Goal: Task Accomplishment & Management: Manage account settings

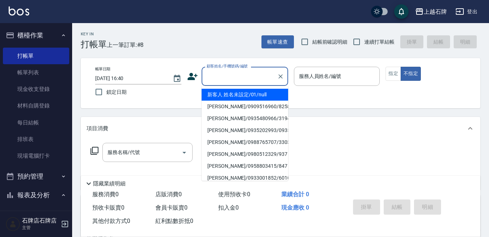
click at [261, 71] on input "顧客姓名/手機號碼/編號" at bounding box center [239, 76] width 69 height 13
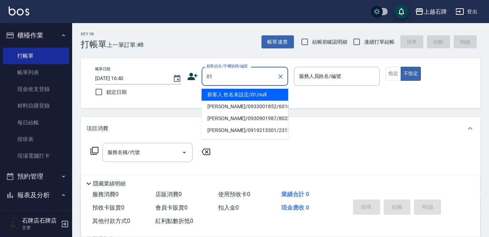
type input "新客人 姓名未設定/01/null"
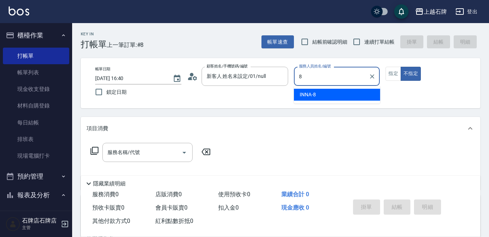
type input "INNA-8"
type button "false"
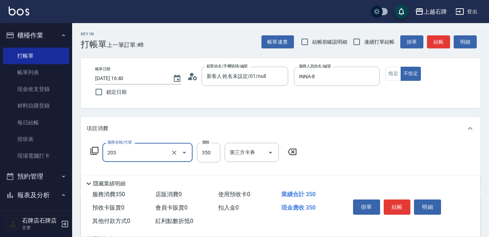
type input "B級洗+剪(203)"
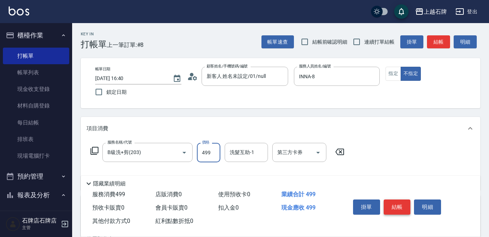
type input "499"
click at [390, 204] on button "結帳" at bounding box center [397, 206] width 27 height 15
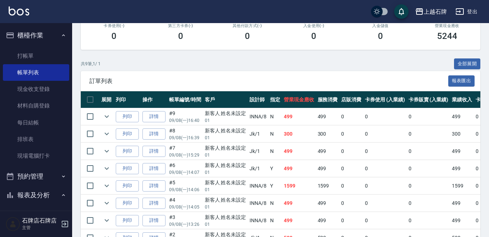
scroll to position [144, 0]
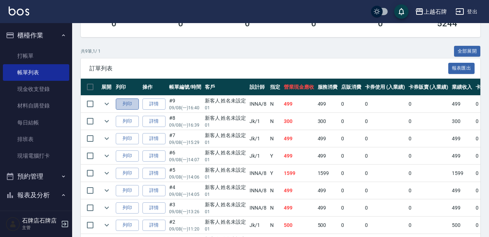
click at [129, 102] on button "列印" at bounding box center [127, 103] width 23 height 11
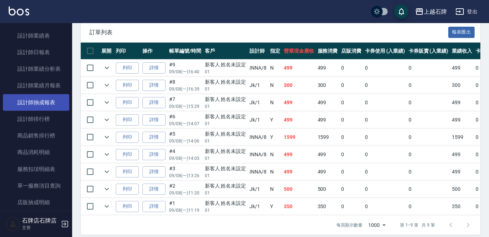
scroll to position [433, 0]
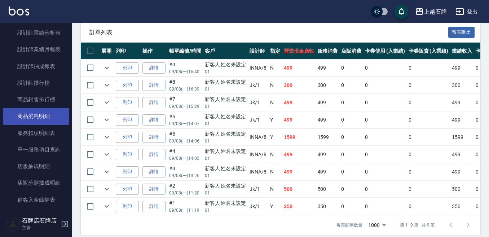
click at [30, 120] on link "商品消耗明細" at bounding box center [36, 116] width 66 height 17
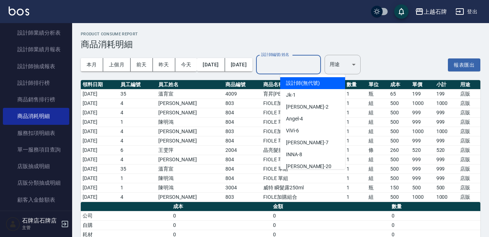
click at [308, 65] on input "設計師編號/姓名" at bounding box center [288, 64] width 58 height 13
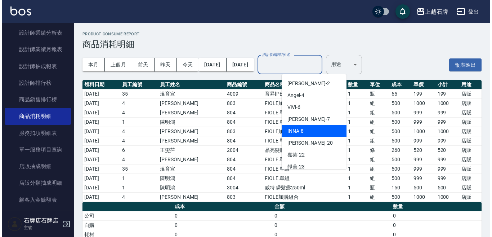
scroll to position [36, 0]
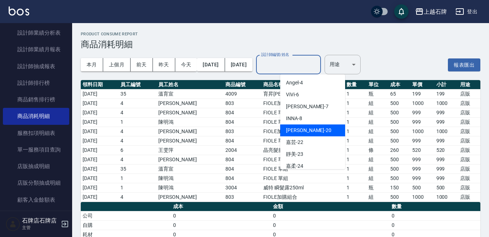
click at [309, 128] on div "[PERSON_NAME] -20" at bounding box center [312, 130] width 65 height 12
type input "[PERSON_NAME]-20"
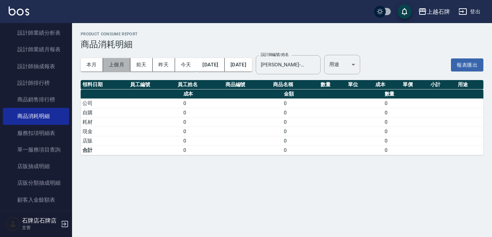
click at [109, 64] on button "上個月" at bounding box center [116, 64] width 27 height 13
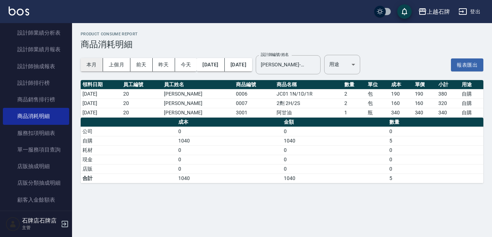
click at [93, 61] on button "本月" at bounding box center [92, 64] width 22 height 13
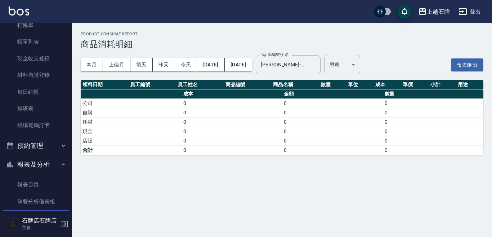
scroll to position [72, 0]
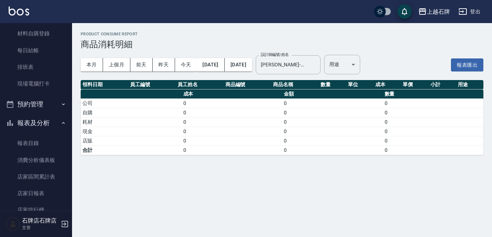
click at [38, 122] on button "報表及分析" at bounding box center [36, 123] width 66 height 19
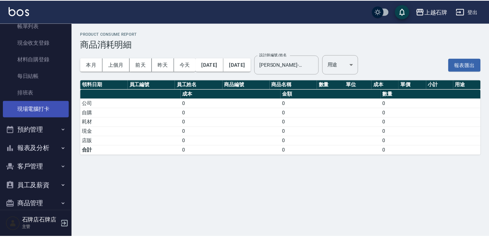
scroll to position [0, 0]
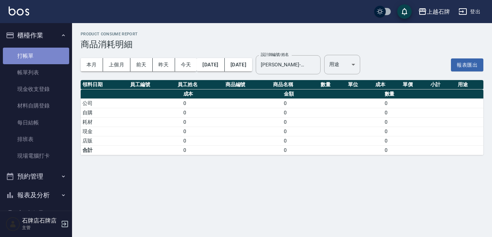
click at [38, 55] on link "打帳單" at bounding box center [36, 56] width 66 height 17
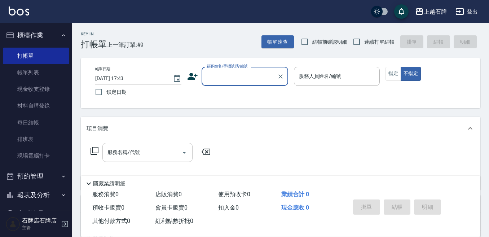
drag, startPoint x: 100, startPoint y: 158, endPoint x: 106, endPoint y: 155, distance: 6.3
click at [106, 155] on div "服務名稱/代號 服務名稱/代號" at bounding box center [151, 152] width 128 height 19
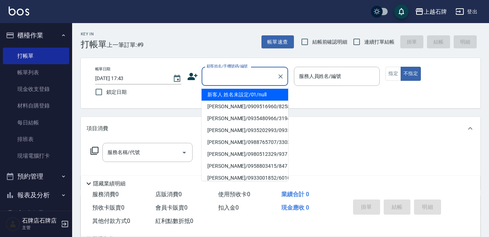
click at [222, 79] on input "顧客姓名/手機號碼/編號" at bounding box center [239, 76] width 69 height 13
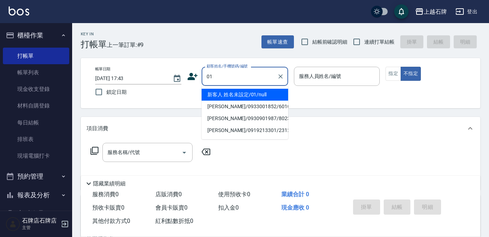
type input "新客人 姓名未設定/01/null"
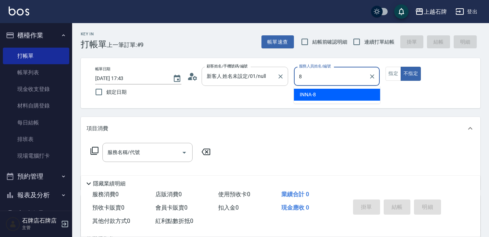
type input "INNA-8"
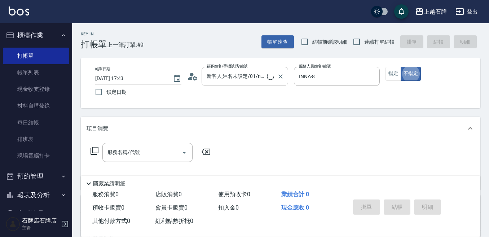
type button "false"
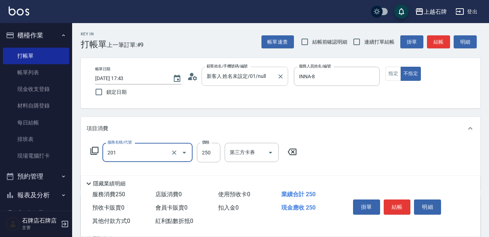
type input "B級單剪(201)"
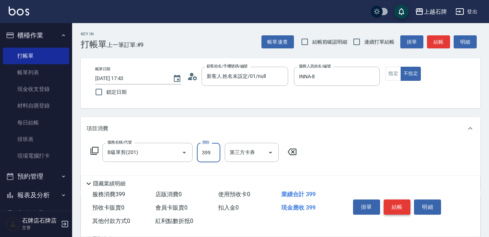
type input "399"
click at [402, 203] on button "結帳" at bounding box center [397, 206] width 27 height 15
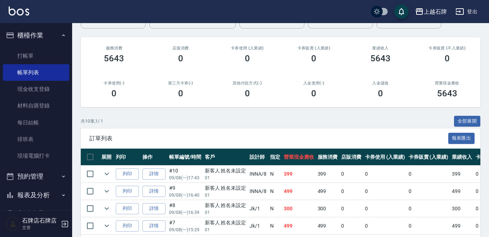
scroll to position [108, 0]
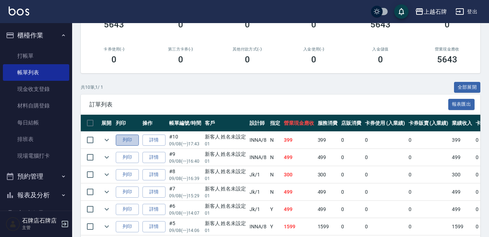
click at [121, 135] on button "列印" at bounding box center [127, 139] width 23 height 11
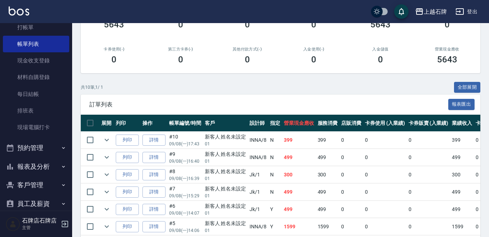
scroll to position [76, 0]
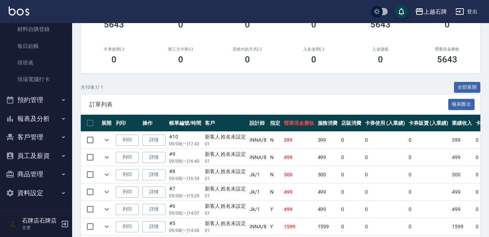
click at [28, 124] on button "報表及分析" at bounding box center [36, 118] width 66 height 19
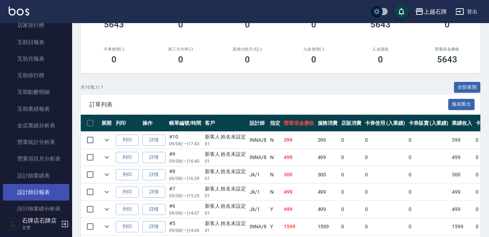
scroll to position [293, 0]
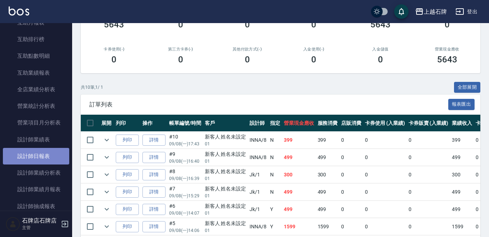
click at [44, 158] on link "設計師日報表" at bounding box center [36, 156] width 66 height 17
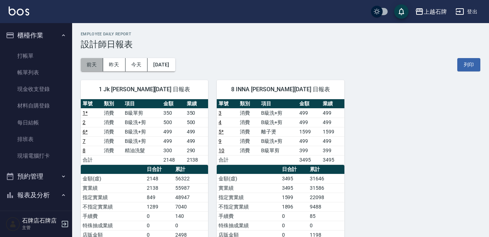
click at [94, 68] on button "前天" at bounding box center [92, 64] width 22 height 13
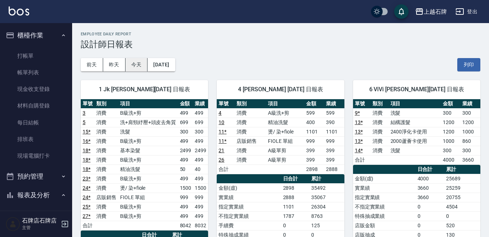
click at [136, 65] on button "今天" at bounding box center [136, 64] width 22 height 13
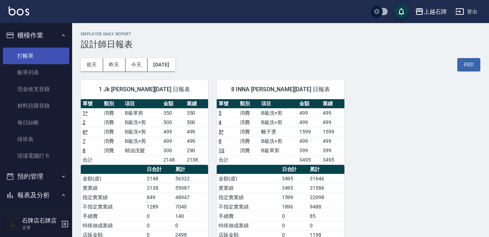
click at [12, 59] on link "打帳單" at bounding box center [36, 56] width 66 height 17
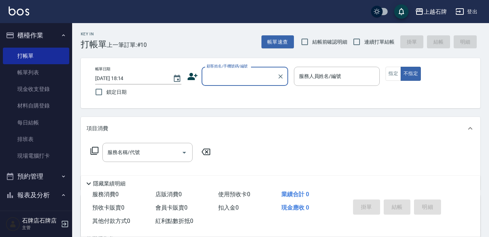
click at [267, 77] on input "顧客姓名/手機號碼/編號" at bounding box center [239, 76] width 69 height 13
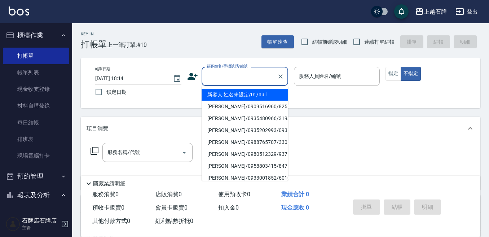
click at [263, 92] on li "新客人 姓名未設定/01/null" at bounding box center [244, 95] width 87 height 12
type input "1"
type input "新客人 姓名未設定/01/null"
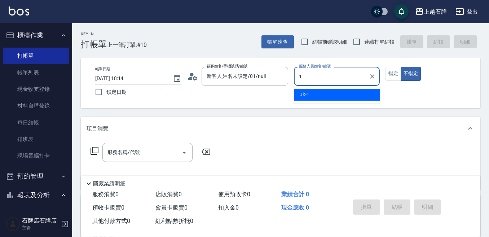
click at [309, 90] on div "Jk -1" at bounding box center [337, 95] width 86 height 12
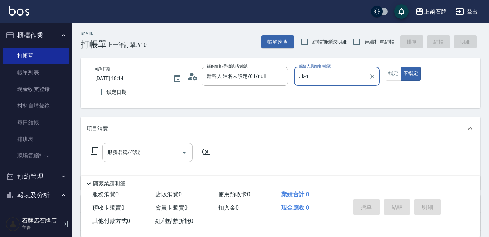
type input "Jk-1"
click at [149, 157] on input "服務名稱/代號" at bounding box center [142, 152] width 73 height 13
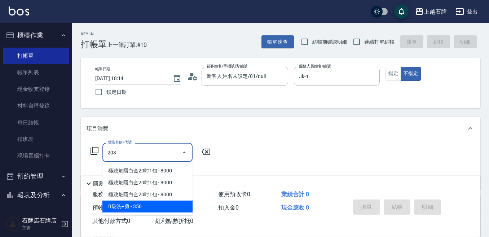
click at [156, 205] on span "B級洗+剪 - 350" at bounding box center [147, 206] width 90 height 12
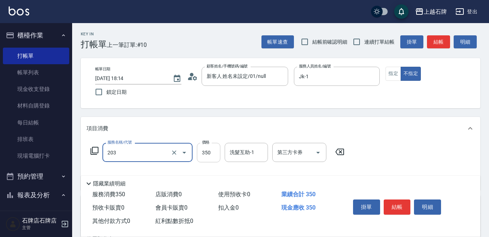
type input "B級洗+剪(203)"
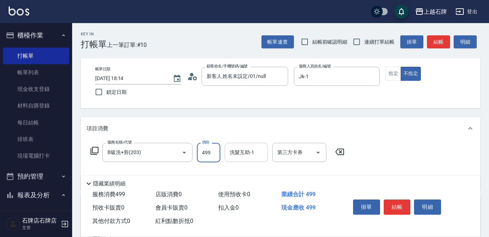
type input "499"
click at [244, 152] on div "洗髮互助-1 洗髮互助-1" at bounding box center [246, 152] width 43 height 19
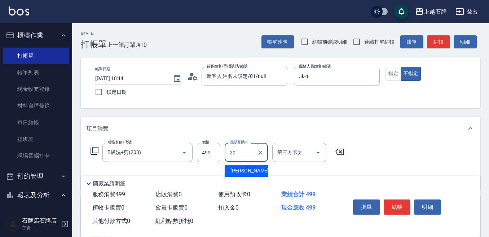
click at [236, 167] on div "[PERSON_NAME] -20" at bounding box center [246, 171] width 43 height 12
type input "[PERSON_NAME]-20"
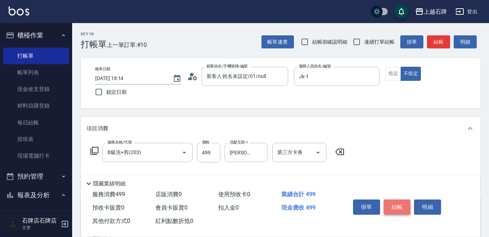
click at [401, 205] on button "結帳" at bounding box center [397, 206] width 27 height 15
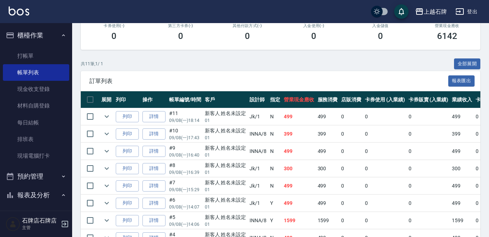
scroll to position [144, 0]
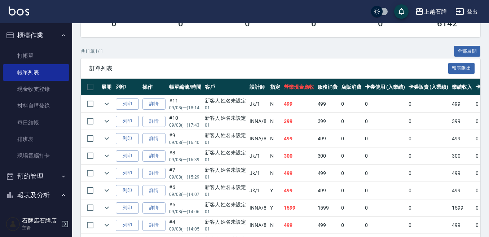
click at [133, 98] on td "列印" at bounding box center [127, 104] width 27 height 17
click at [133, 100] on button "列印" at bounding box center [127, 103] width 23 height 11
drag, startPoint x: 30, startPoint y: 58, endPoint x: 40, endPoint y: 48, distance: 14.0
click at [30, 58] on link "打帳單" at bounding box center [36, 56] width 66 height 17
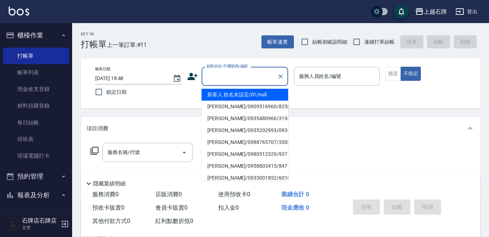
click at [241, 77] on input "顧客姓名/手機號碼/編號" at bounding box center [239, 76] width 69 height 13
click at [269, 100] on li "新客人 姓名未設定/01/null" at bounding box center [244, 95] width 87 height 12
type input "新客人 姓名未設定/01/null"
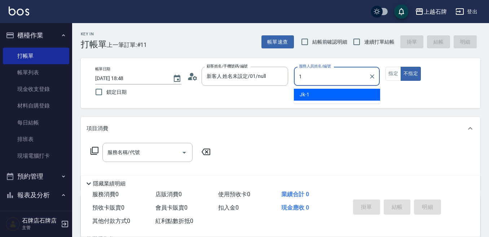
click at [338, 98] on div "Jk -1" at bounding box center [337, 95] width 86 height 12
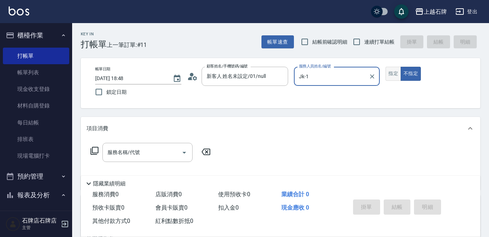
type input "Jk-1"
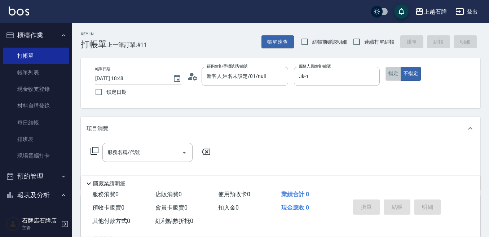
click at [387, 69] on button "指定" at bounding box center [392, 74] width 15 height 14
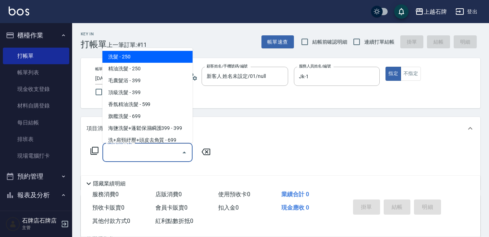
click at [158, 152] on input "服務名稱/代號" at bounding box center [142, 152] width 73 height 13
click at [169, 54] on span "洗髮 - 250" at bounding box center [147, 57] width 90 height 12
type input "洗髮(101)"
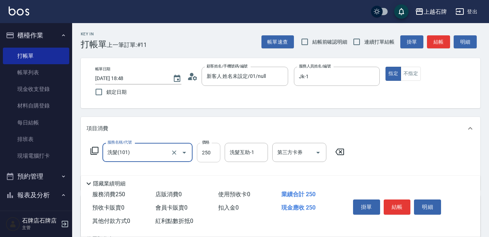
click at [219, 151] on input "250" at bounding box center [208, 152] width 23 height 19
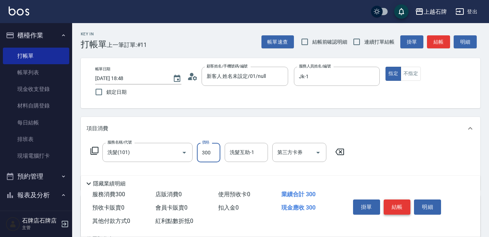
type input "300"
click at [395, 202] on button "結帳" at bounding box center [397, 206] width 27 height 15
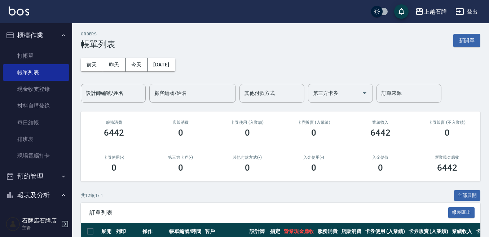
scroll to position [142, 0]
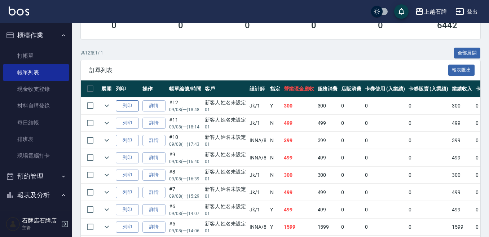
click at [137, 105] on button "列印" at bounding box center [127, 105] width 23 height 11
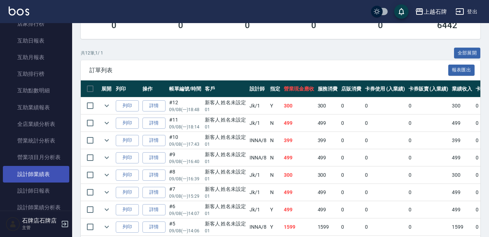
scroll to position [360, 0]
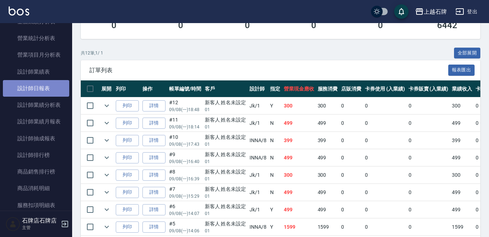
click at [40, 89] on link "設計師日報表" at bounding box center [36, 88] width 66 height 17
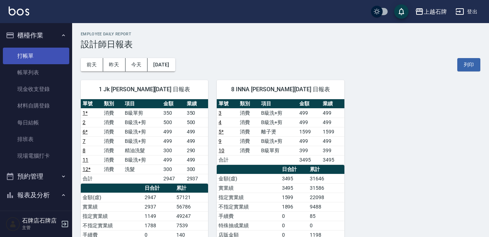
click at [49, 50] on link "打帳單" at bounding box center [36, 56] width 66 height 17
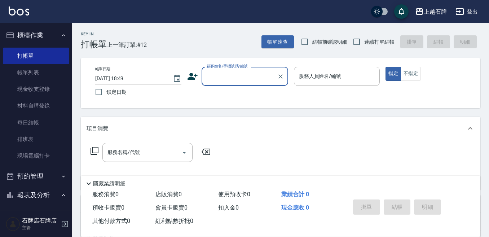
click at [230, 44] on div "Key In 打帳單 上一筆訂單:#12 帳單速查 結帳前確認明細 連續打單結帳 掛單 結帳 明細" at bounding box center [276, 36] width 408 height 26
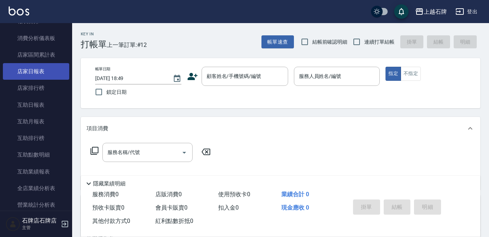
scroll to position [252, 0]
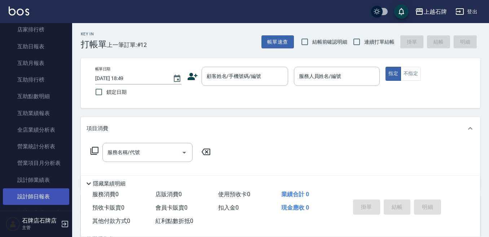
click at [56, 200] on link "設計師日報表" at bounding box center [36, 196] width 66 height 17
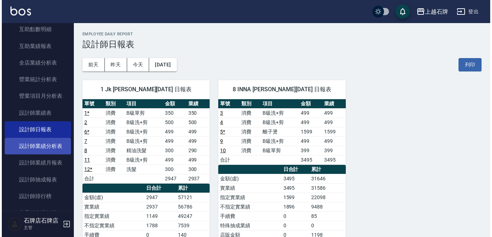
scroll to position [324, 0]
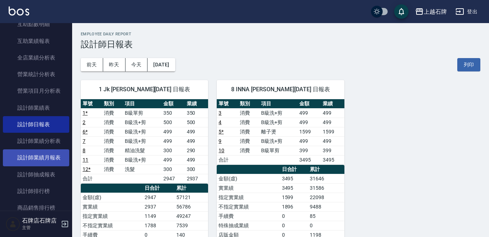
click at [57, 154] on link "設計師業績月報表" at bounding box center [36, 157] width 66 height 17
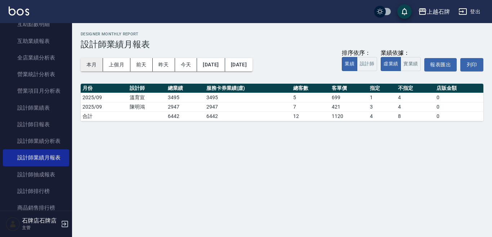
click at [98, 65] on button "本月" at bounding box center [92, 64] width 22 height 13
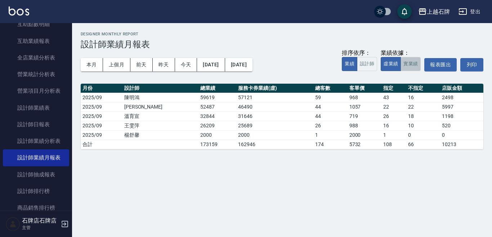
click at [407, 59] on button "實業績" at bounding box center [411, 64] width 20 height 14
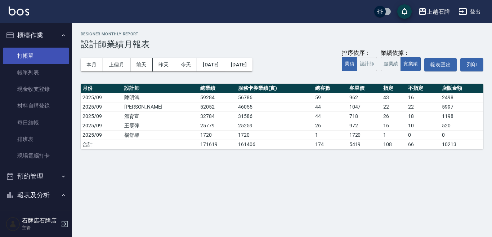
click at [18, 52] on link "打帳單" at bounding box center [36, 56] width 66 height 17
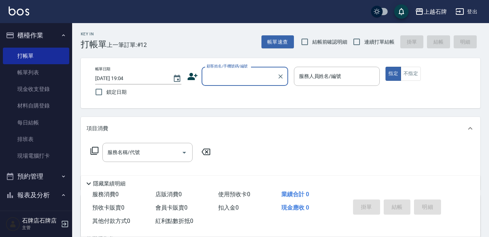
click at [200, 52] on div "Key In 打帳單 上一筆訂單:#12 帳單速查 結帳前確認明細 連續打單結帳 掛單 結帳 明細 帳單日期 [DATE] 19:04 鎖定日期 顧客姓名/手…" at bounding box center [280, 187] width 417 height 328
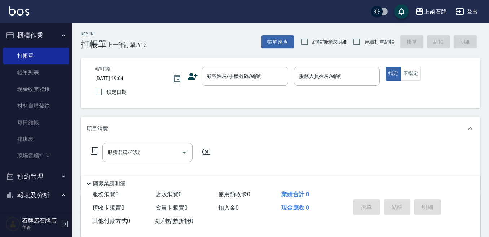
click at [271, 92] on div "帳單日期 [DATE] 19:04 鎖定日期 顧客姓名/手機號碼/編號 顧客姓名/手機號碼/編號 服務人員姓名/編號 服務人員姓名/編號 指定 不指定" at bounding box center [280, 83] width 382 height 33
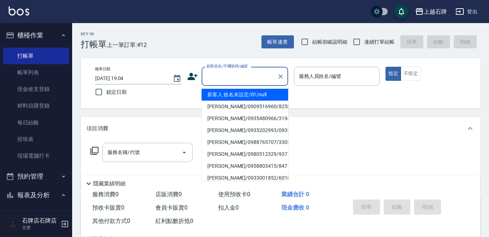
click at [229, 75] on input "顧客姓名/手機號碼/編號" at bounding box center [239, 76] width 69 height 13
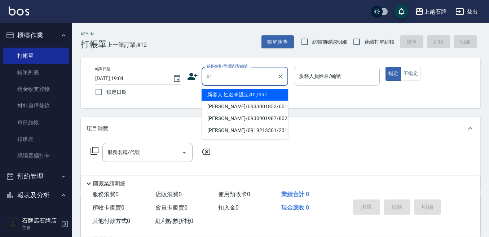
type input "新客人 姓名未設定/01/null"
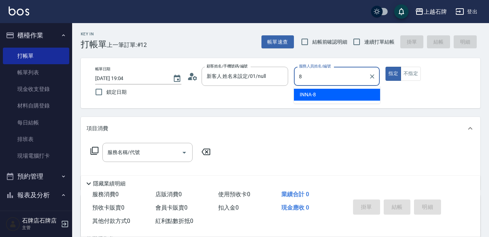
type input "INNA-8"
type button "true"
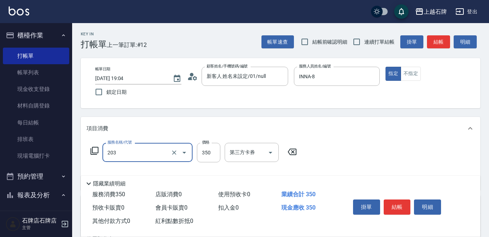
type input "B級洗+剪(203)"
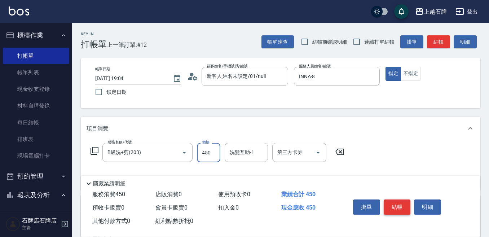
type input "450"
click at [400, 199] on button "結帳" at bounding box center [397, 206] width 27 height 15
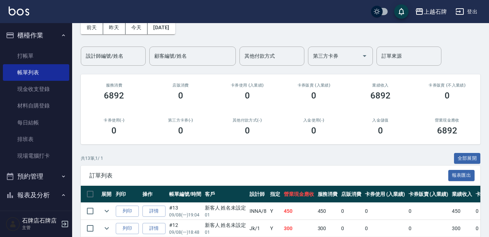
scroll to position [108, 0]
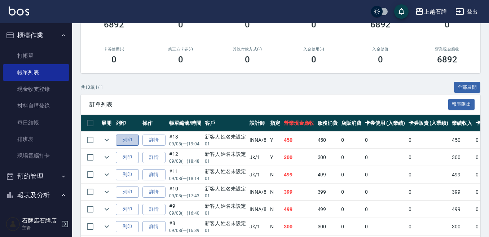
click at [133, 135] on button "列印" at bounding box center [127, 139] width 23 height 11
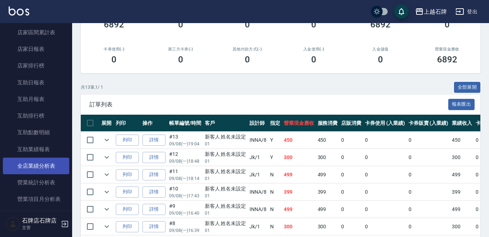
scroll to position [252, 0]
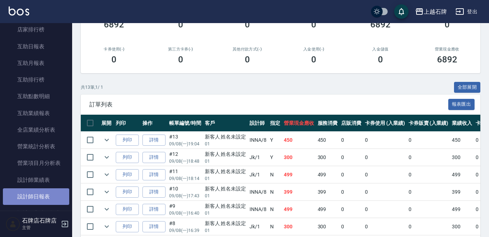
click at [39, 191] on link "設計師日報表" at bounding box center [36, 196] width 66 height 17
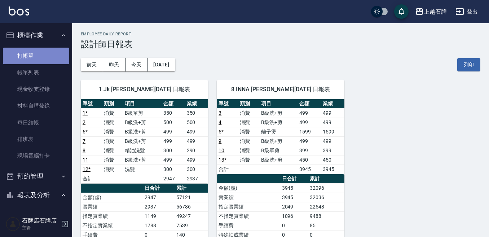
click at [55, 57] on link "打帳單" at bounding box center [36, 56] width 66 height 17
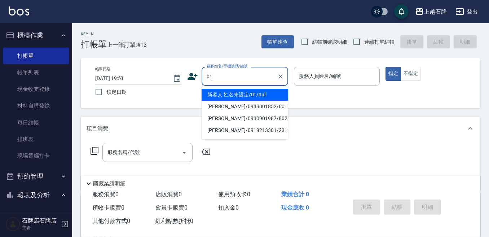
type input "新客人 姓名未設定/01/null"
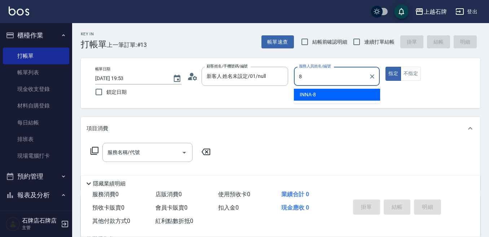
type input "INNA-8"
type button "true"
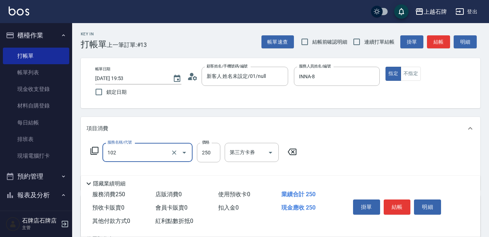
type input "精油洗髮(102)"
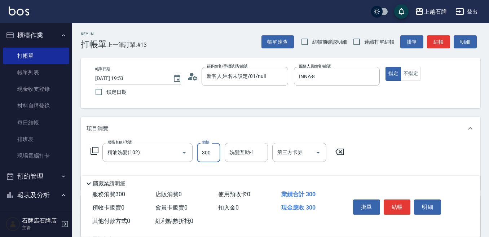
type input "300"
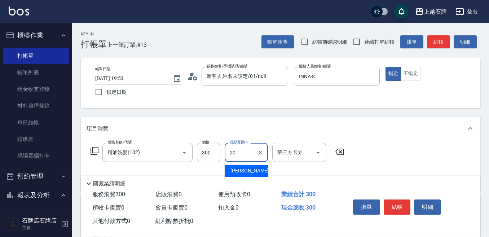
type input "[PERSON_NAME]-20"
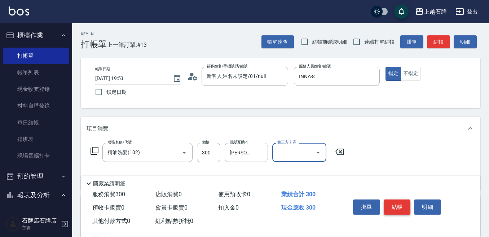
click at [403, 207] on button "結帳" at bounding box center [397, 206] width 27 height 15
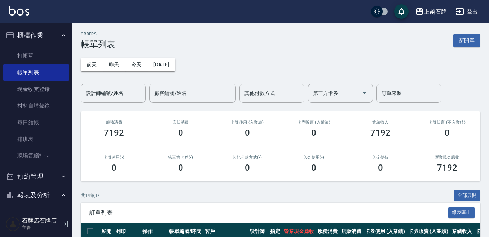
scroll to position [108, 0]
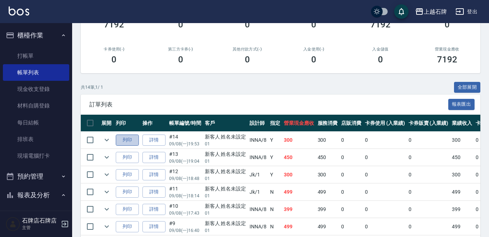
click at [125, 137] on button "列印" at bounding box center [127, 139] width 23 height 11
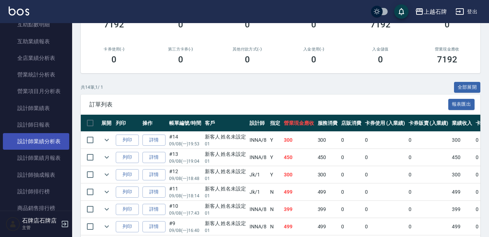
scroll to position [324, 0]
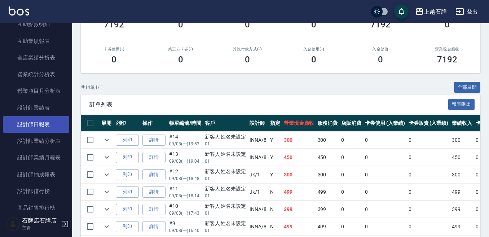
click at [55, 130] on link "設計師日報表" at bounding box center [36, 124] width 66 height 17
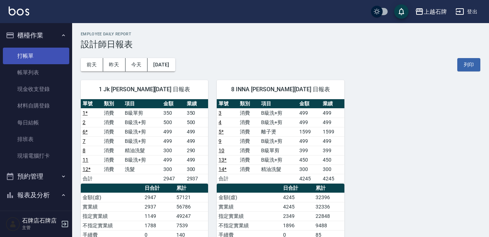
click at [16, 58] on link "打帳單" at bounding box center [36, 56] width 66 height 17
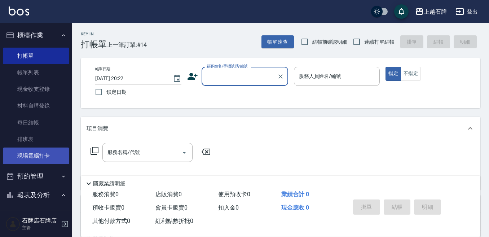
click at [12, 155] on link "現場電腦打卡" at bounding box center [36, 155] width 66 height 17
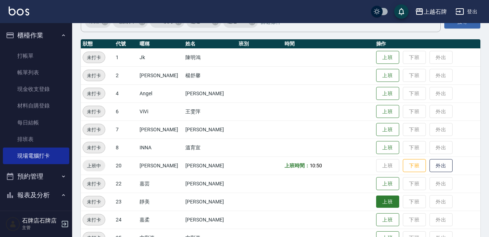
scroll to position [72, 0]
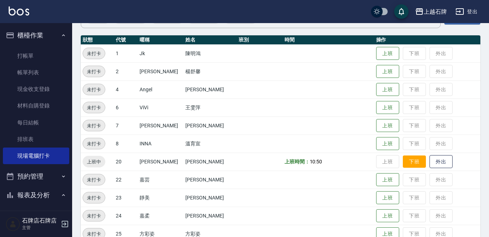
click at [413, 164] on button "下班" at bounding box center [414, 161] width 23 height 13
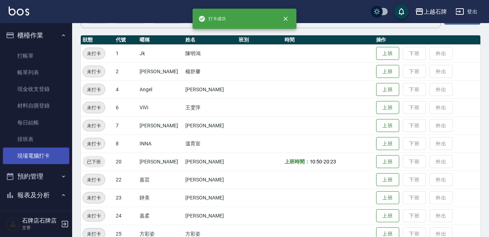
scroll to position [0, 0]
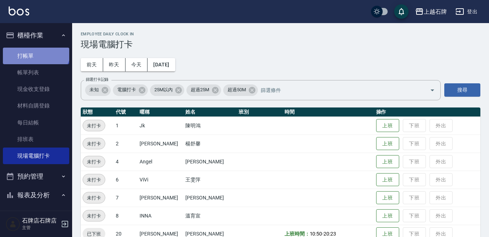
click at [35, 48] on link "打帳單" at bounding box center [36, 56] width 66 height 17
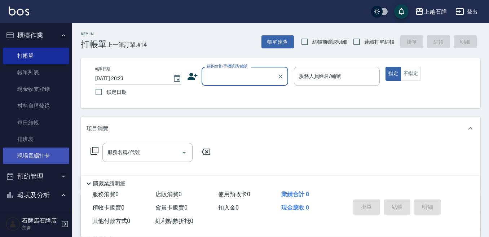
click at [49, 154] on link "現場電腦打卡" at bounding box center [36, 155] width 66 height 17
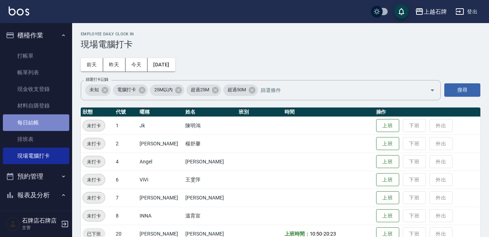
click at [48, 122] on link "每日結帳" at bounding box center [36, 122] width 66 height 17
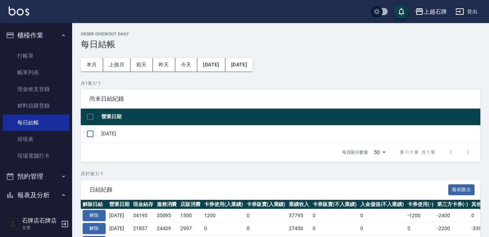
click at [92, 133] on input "checkbox" at bounding box center [90, 133] width 15 height 15
checkbox input "true"
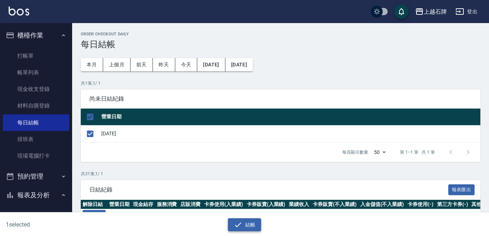
click at [258, 219] on button "結帳" at bounding box center [245, 224] width 34 height 13
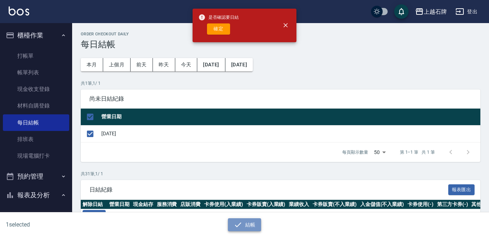
click at [258, 219] on button "結帳" at bounding box center [245, 224] width 34 height 13
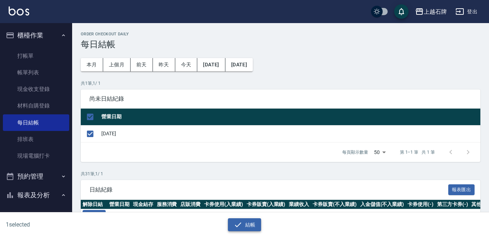
click at [248, 226] on button "結帳" at bounding box center [245, 224] width 34 height 13
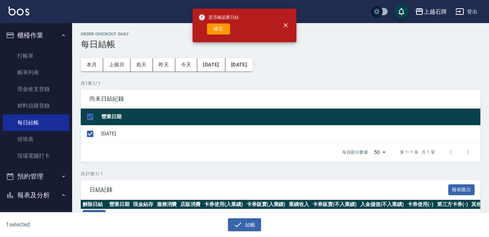
click at [225, 22] on div "是否確認要日結 確定" at bounding box center [218, 25] width 40 height 29
click at [227, 25] on button "確定" at bounding box center [218, 28] width 23 height 11
checkbox input "false"
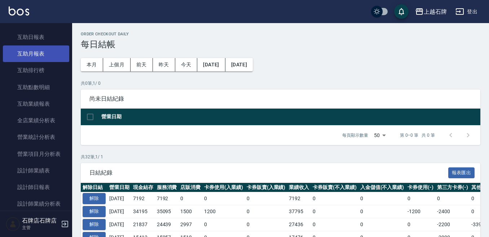
scroll to position [216, 0]
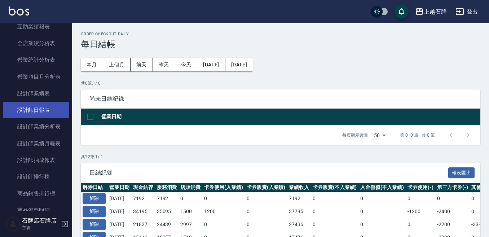
click at [55, 117] on link "設計師日報表" at bounding box center [36, 110] width 66 height 17
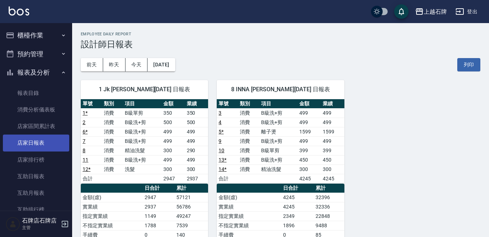
click at [47, 145] on link "店家日報表" at bounding box center [36, 142] width 66 height 17
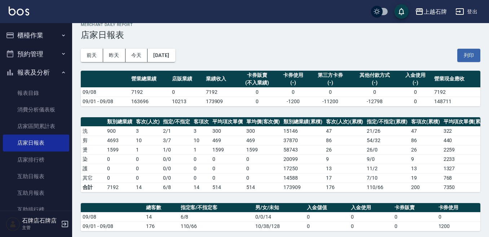
scroll to position [14, 0]
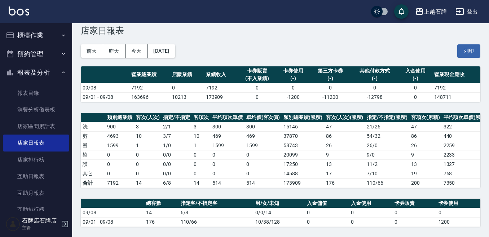
click at [414, 38] on div "前天 昨天 今天 2025/09/08 列印" at bounding box center [280, 51] width 399 height 31
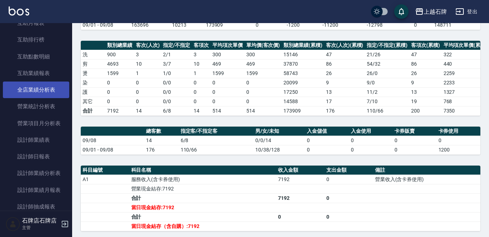
scroll to position [180, 0]
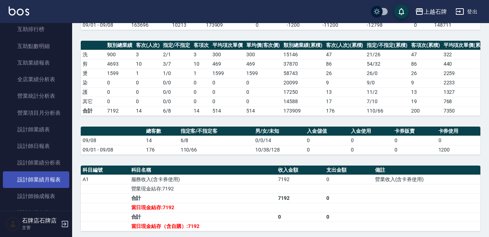
click at [57, 178] on link "設計師業績月報表" at bounding box center [36, 179] width 66 height 17
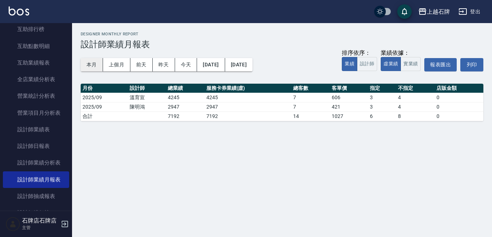
click at [89, 64] on button "本月" at bounding box center [92, 64] width 22 height 13
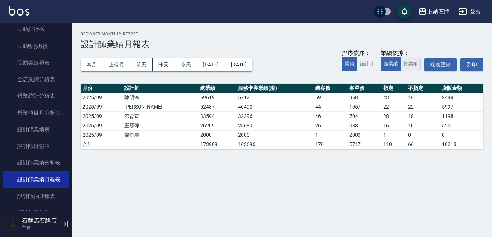
click at [410, 67] on button "實業績" at bounding box center [411, 64] width 20 height 14
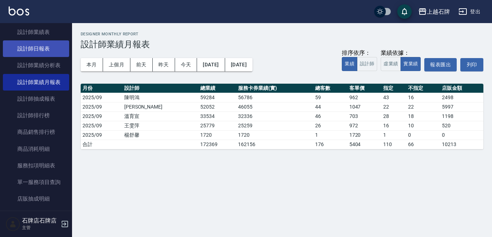
scroll to position [288, 0]
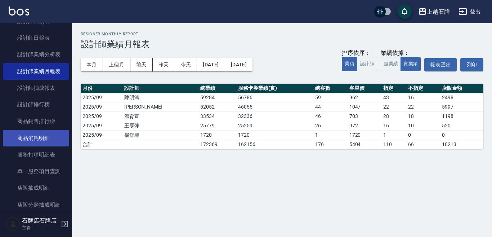
click at [51, 146] on link "商品消耗明細" at bounding box center [36, 138] width 66 height 17
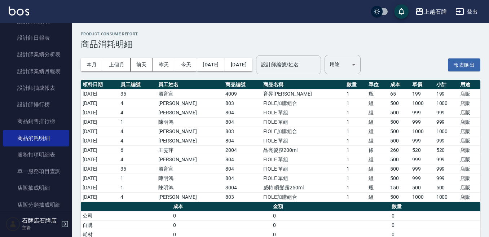
click at [293, 61] on div "設計師編號/姓名 設計師編號/姓名" at bounding box center [288, 64] width 65 height 19
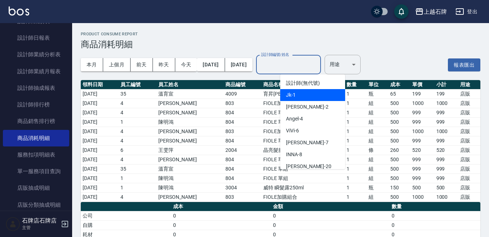
click at [302, 91] on div "Jk -1" at bounding box center [312, 95] width 65 height 12
type input "Jk-1"
